Goal: Information Seeking & Learning: Find specific fact

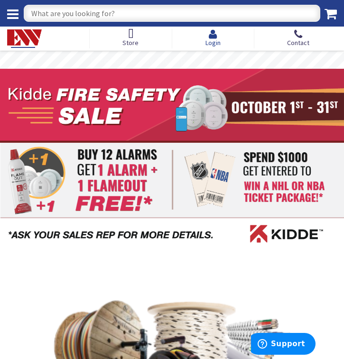
click at [213, 36] on icon at bounding box center [212, 34] width 15 height 10
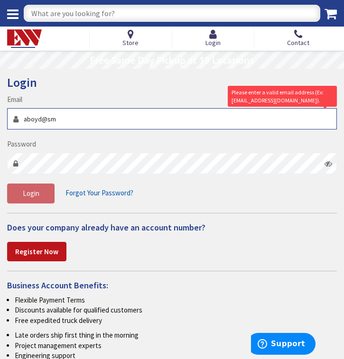
type input "aboyd@smartconnectionsllc.com"
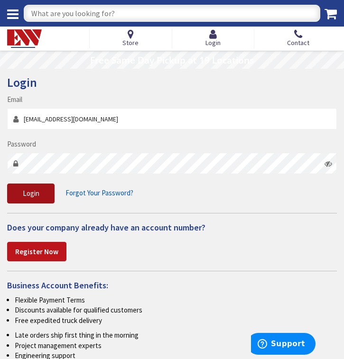
click at [42, 188] on button "Login" at bounding box center [30, 194] width 47 height 20
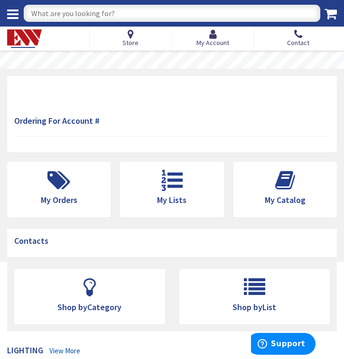
click at [83, 15] on input "text" at bounding box center [172, 13] width 297 height 17
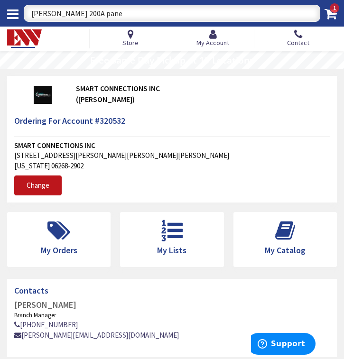
type input "Eaton 200A panel"
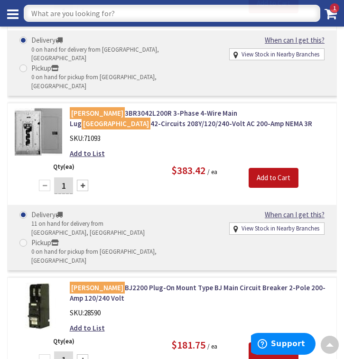
scroll to position [1443, 0]
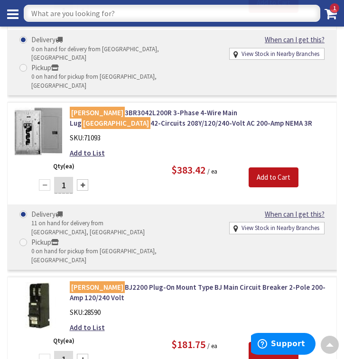
click at [205, 18] on input "text" at bounding box center [172, 13] width 297 height 17
paste input "BRP40B200V25"
type input "BRP40B200V25"
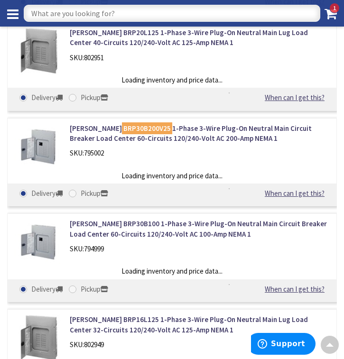
scroll to position [224, 0]
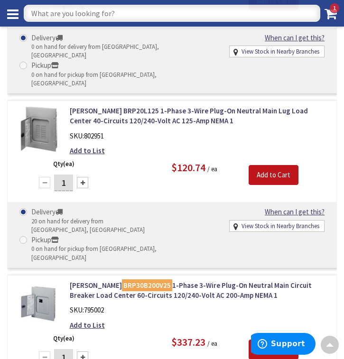
click at [133, 11] on input "text" at bounding box center [172, 13] width 297 height 17
paste input "BRP40B200V25"
type input "BRP40B200V"
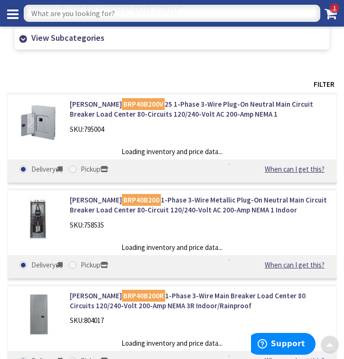
scroll to position [85, 0]
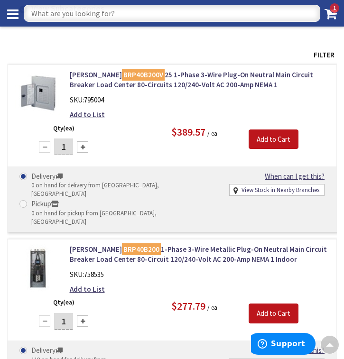
click at [94, 15] on input "text" at bounding box center [172, 13] width 297 height 17
type input "Eaton BR 15 amp breaker"
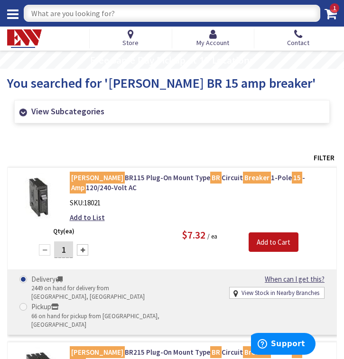
click at [124, 8] on input "text" at bounding box center [172, 13] width 297 height 17
type input "Eaton br 20A dual function breaker"
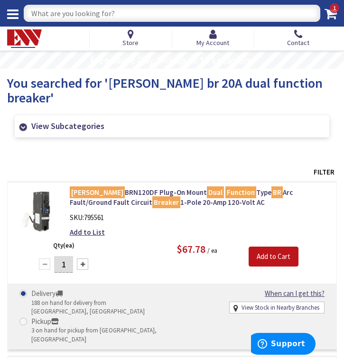
click at [184, 15] on input "text" at bounding box center [172, 13] width 297 height 17
type input "[PERSON_NAME] brnsurge"
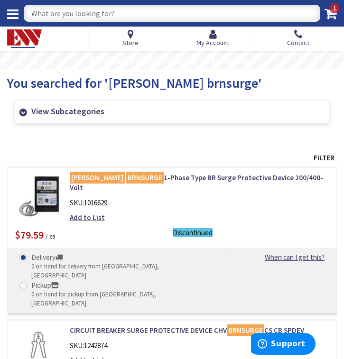
click at [65, 9] on input "text" at bounding box center [172, 13] width 297 height 17
type input "ge 200 amp panel"
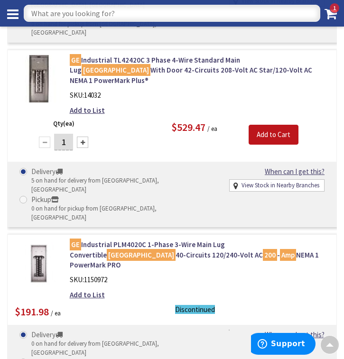
scroll to position [462, 0]
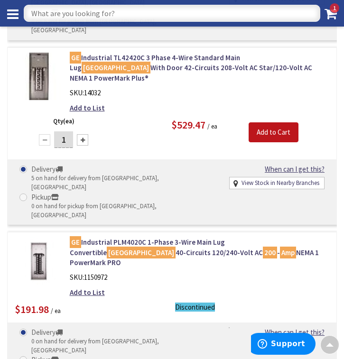
click at [76, 19] on input "text" at bounding box center [172, 13] width 297 height 17
type input "ABB 200 amp panel"
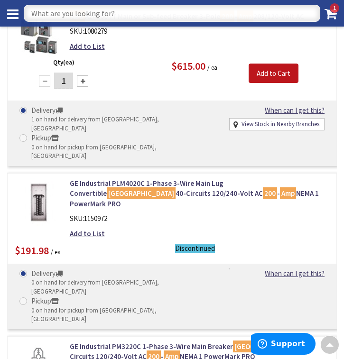
scroll to position [144, 0]
click at [185, 15] on input "text" at bounding box center [172, 13] width 297 height 17
type input "abb 200 amp 80 circuits"
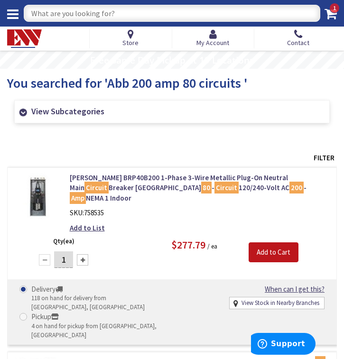
click at [121, 5] on input "text" at bounding box center [172, 13] width 297 height 17
type input "ABB 15 amp breaker"
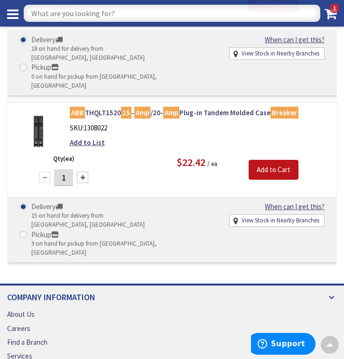
scroll to position [397, 0]
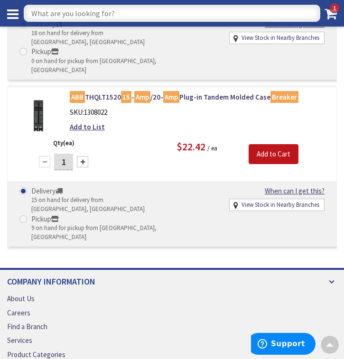
click at [83, 6] on input "text" at bounding box center [172, 13] width 297 height 17
type input "ge 15 amp breaker"
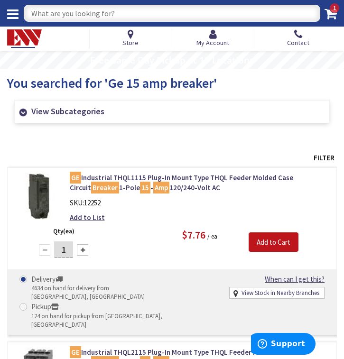
click at [112, 13] on input "text" at bounding box center [172, 13] width 297 height 17
type input "GE 200 amp panel 80 circuits"
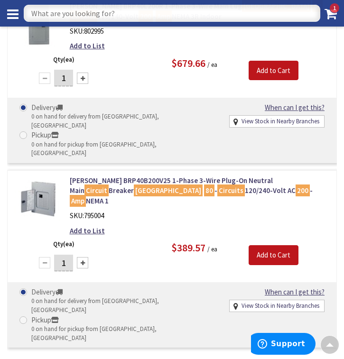
scroll to position [1216, 0]
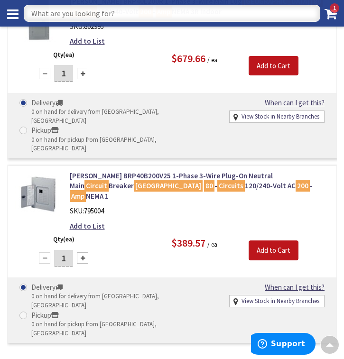
click at [88, 8] on input "text" at bounding box center [172, 13] width 297 height 17
type input "ge 20A dual function breaker"
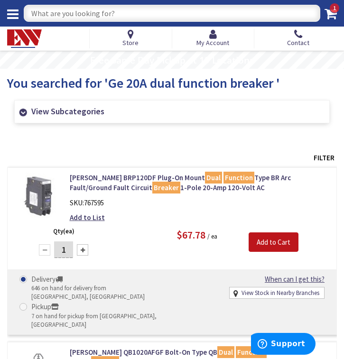
click at [63, 11] on input "text" at bounding box center [172, 13] width 297 height 17
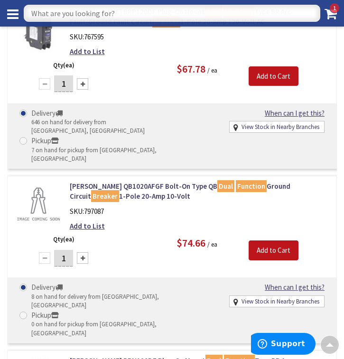
scroll to position [7, 0]
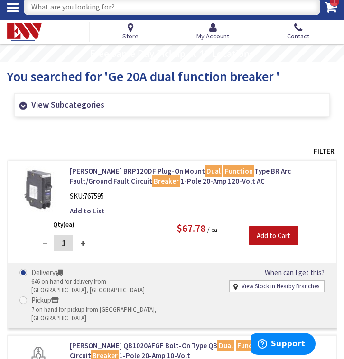
click at [53, 6] on input "text" at bounding box center [172, 6] width 297 height 17
type input "GE 20 amp DFCI breaker"
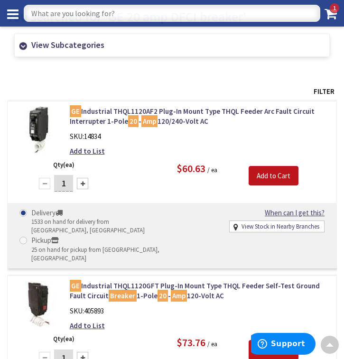
scroll to position [48, 0]
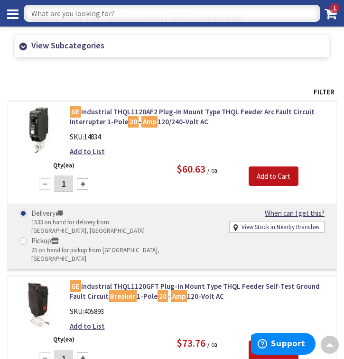
click at [102, 15] on input "text" at bounding box center [172, 13] width 297 height 17
type input "THQL1120DF"
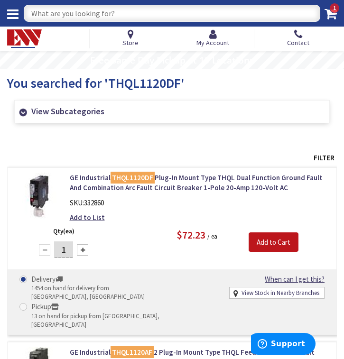
click at [113, 16] on input "text" at bounding box center [172, 13] width 297 height 17
type input "THQLSURGE2"
